Goal: Task Accomplishment & Management: Manage account settings

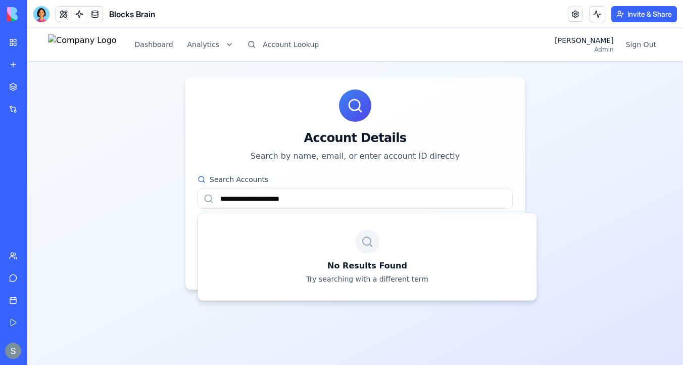
click at [279, 196] on input "**********" at bounding box center [355, 198] width 315 height 20
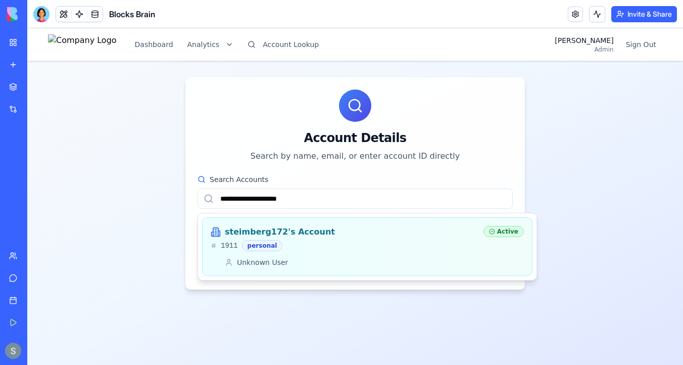
type input "**********"
click at [323, 231] on div "steimberg172's Account" at bounding box center [343, 232] width 265 height 12
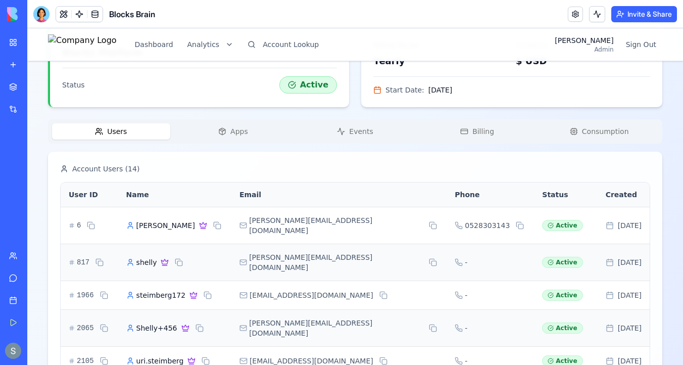
scroll to position [369, 0]
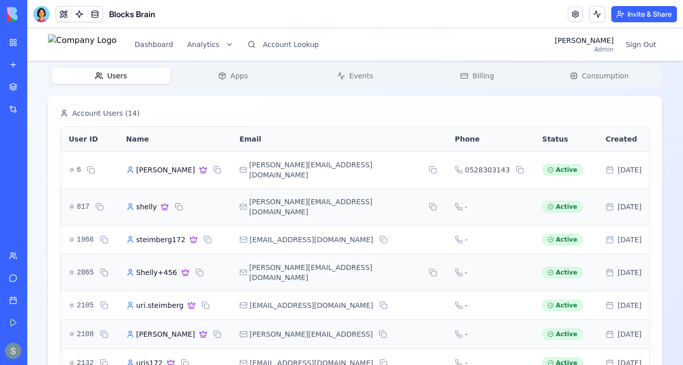
click at [235, 113] on div "Account Users ( 14 )" at bounding box center [355, 113] width 590 height 10
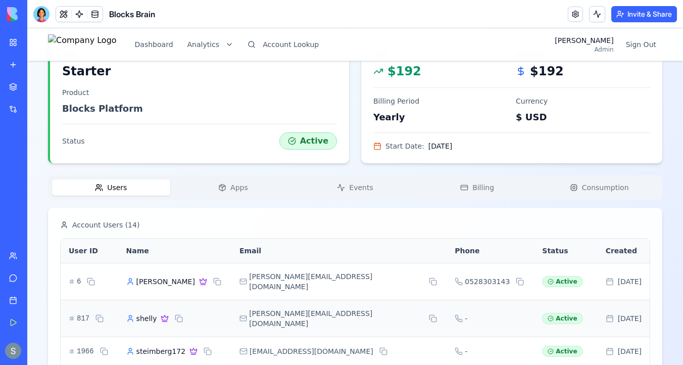
click at [237, 72] on div "steimberg172's Account Starter Change Account Account ID 1911 Name steimberg172…" at bounding box center [355, 265] width 614 height 891
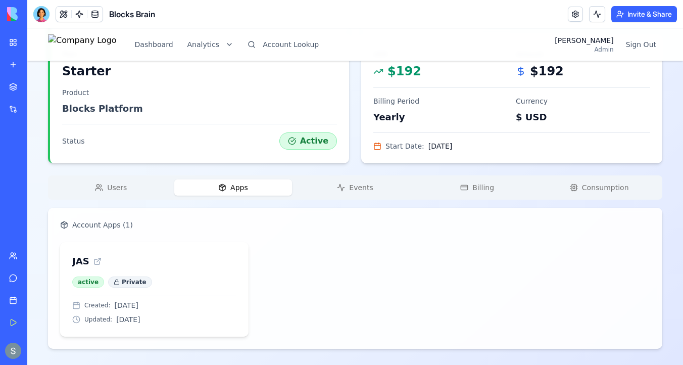
click at [116, 195] on div "Users Apps Events Billing Consumption" at bounding box center [355, 187] width 614 height 24
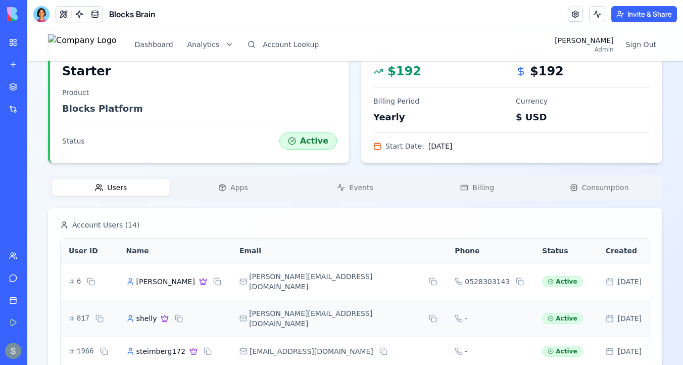
click at [118, 188] on span "Users" at bounding box center [117, 187] width 20 height 10
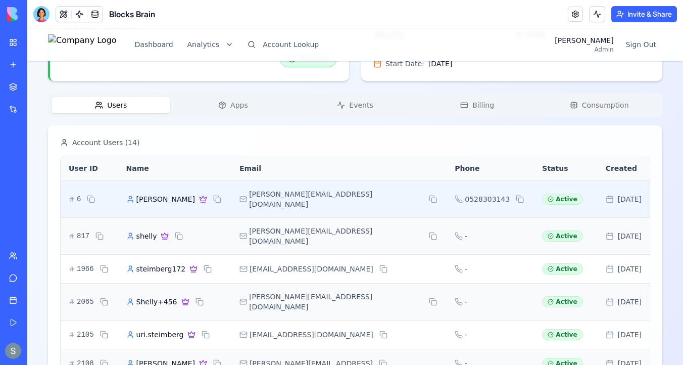
scroll to position [366, 0]
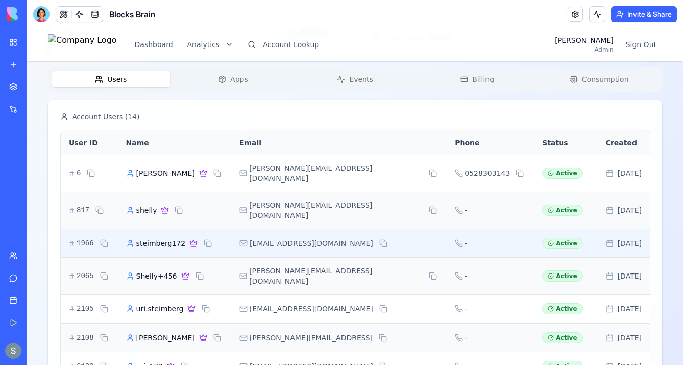
click at [176, 238] on span "steimberg172" at bounding box center [161, 243] width 50 height 10
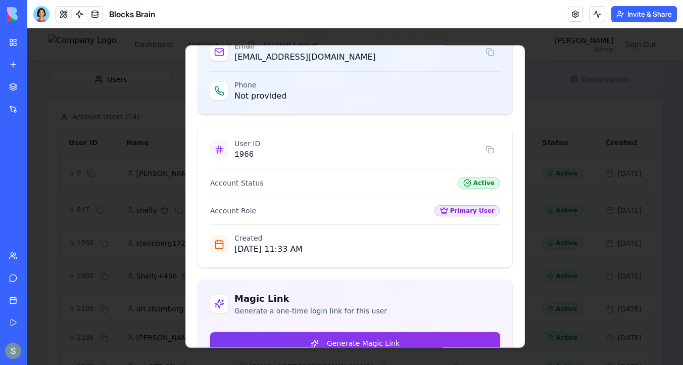
scroll to position [142, 0]
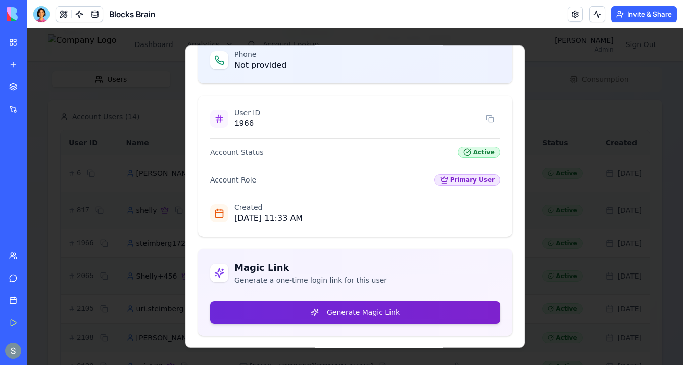
click at [298, 310] on button "Generate Magic Link" at bounding box center [355, 312] width 290 height 22
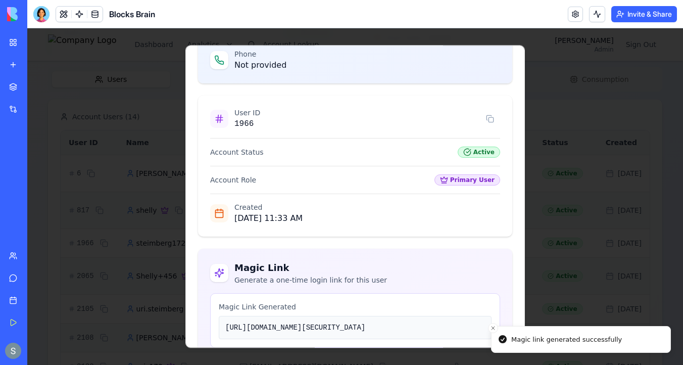
scroll to position [286, 0]
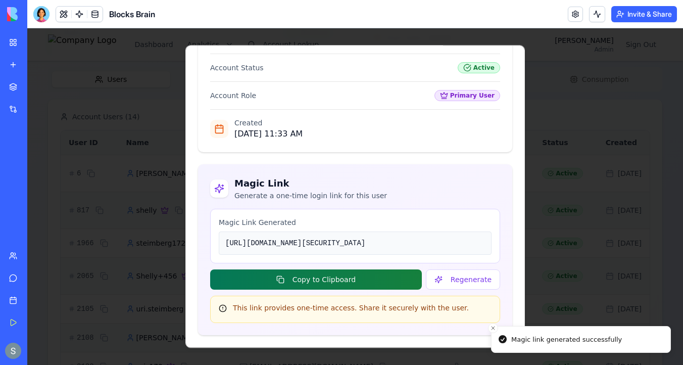
click at [342, 280] on button "Copy to Clipboard" at bounding box center [316, 279] width 212 height 20
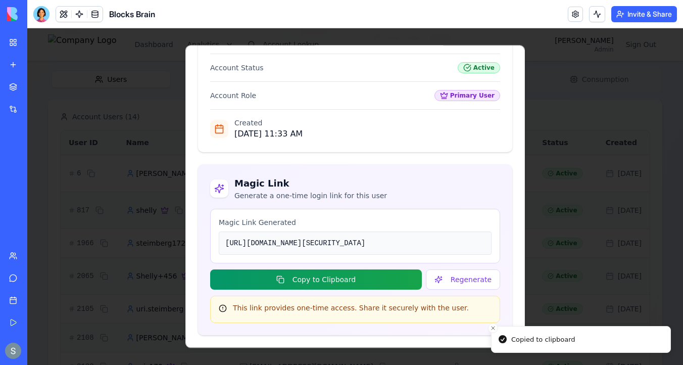
scroll to position [142, 0]
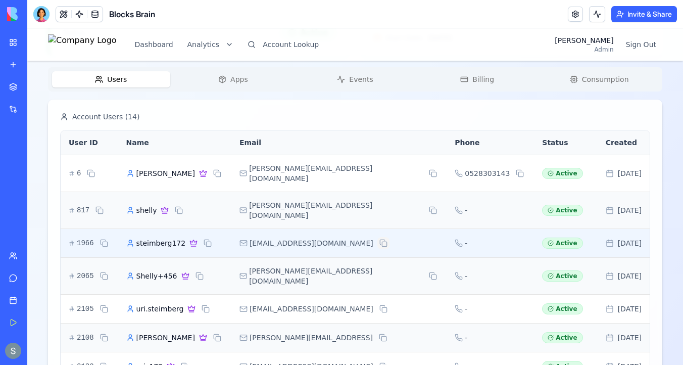
click at [377, 237] on button at bounding box center [383, 243] width 12 height 12
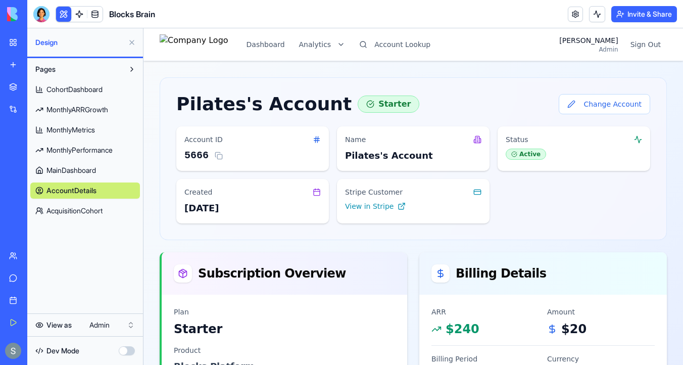
scroll to position [313, 0]
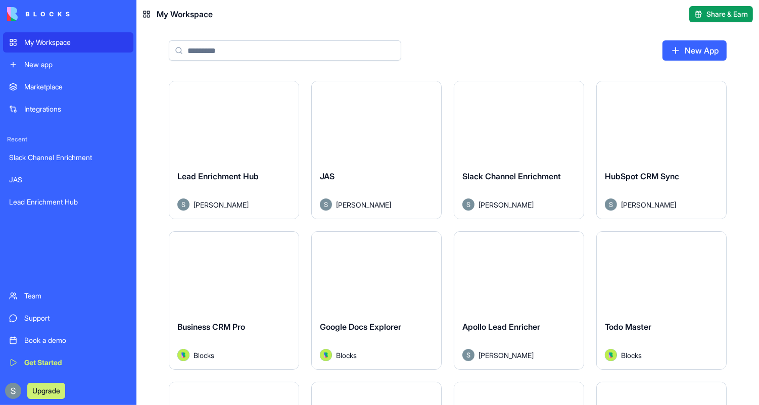
click at [389, 138] on div "Launch" at bounding box center [376, 121] width 129 height 81
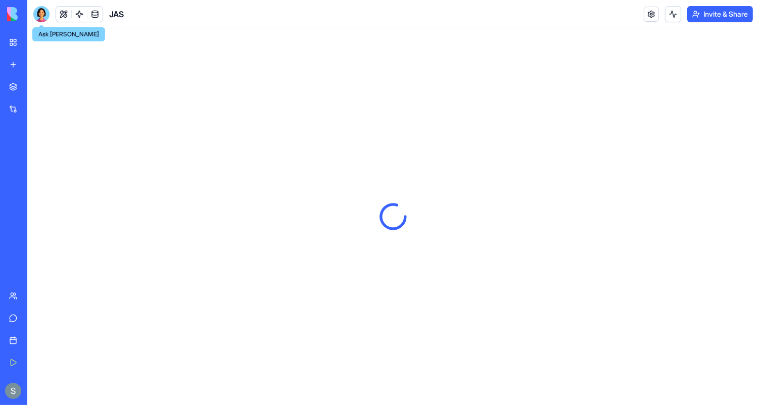
click at [43, 14] on div at bounding box center [41, 14] width 16 height 16
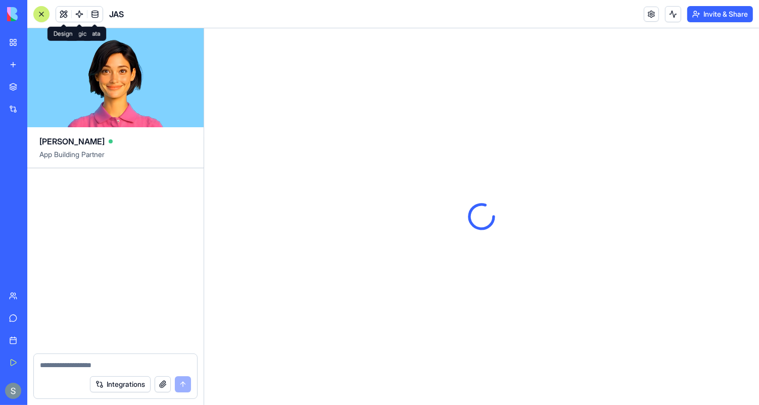
click at [66, 12] on button at bounding box center [63, 14] width 15 height 15
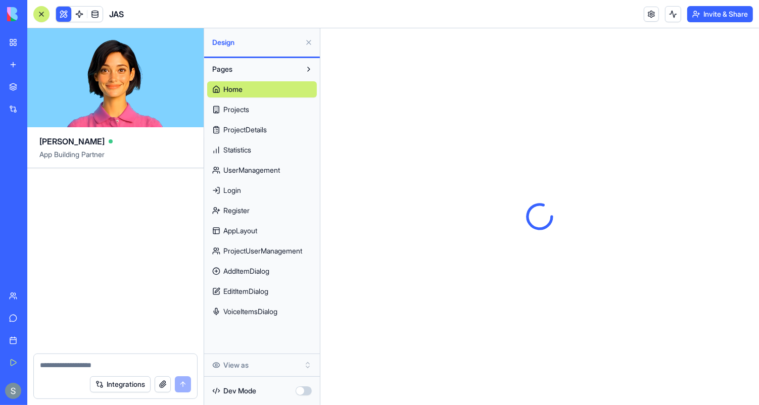
click at [254, 87] on link "Home" at bounding box center [262, 89] width 110 height 16
click at [259, 114] on link "Projects" at bounding box center [262, 110] width 110 height 16
click at [262, 128] on span "ProjectDetails" at bounding box center [244, 130] width 43 height 10
